Goal: Task Accomplishment & Management: Manage account settings

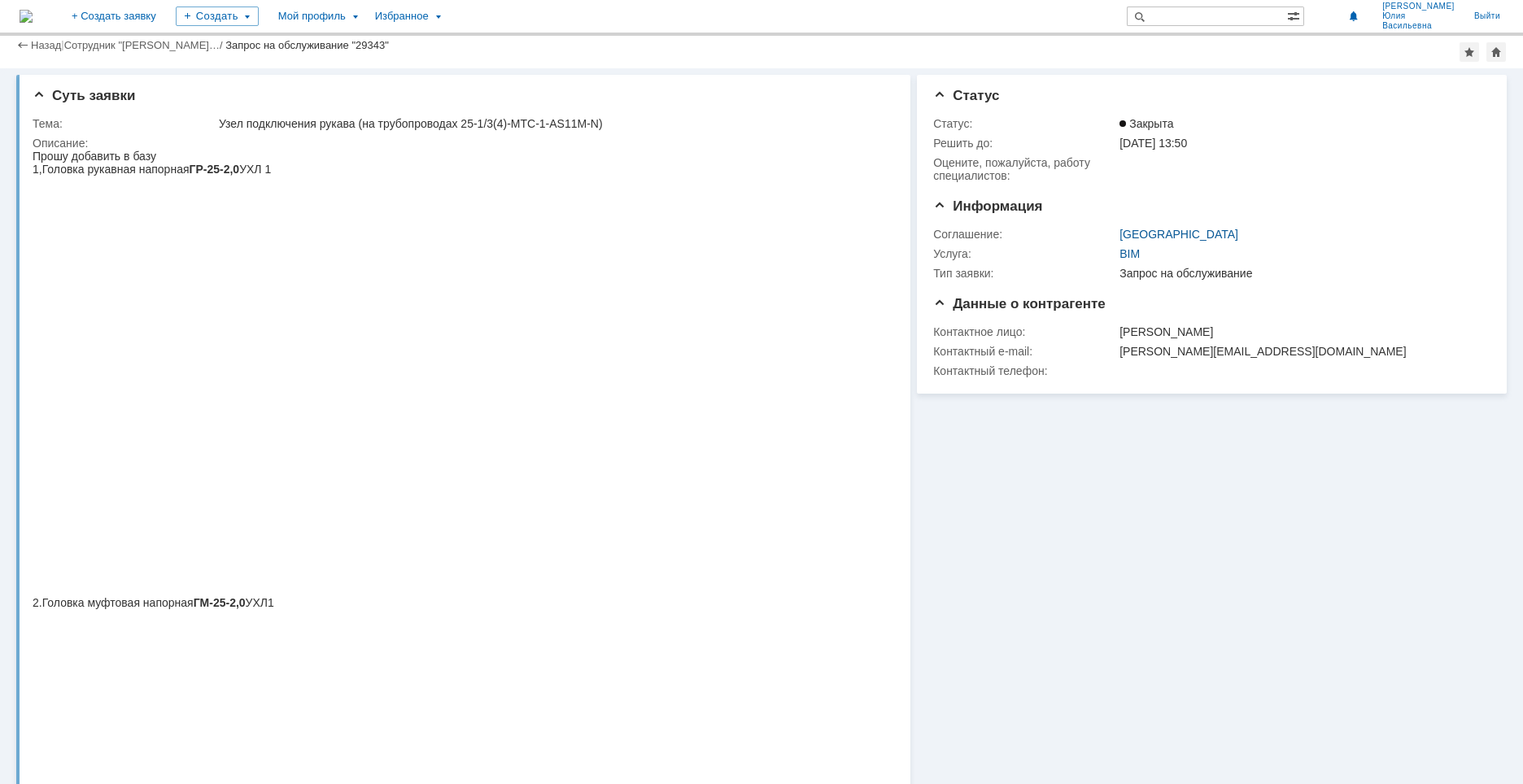
scroll to position [244, 0]
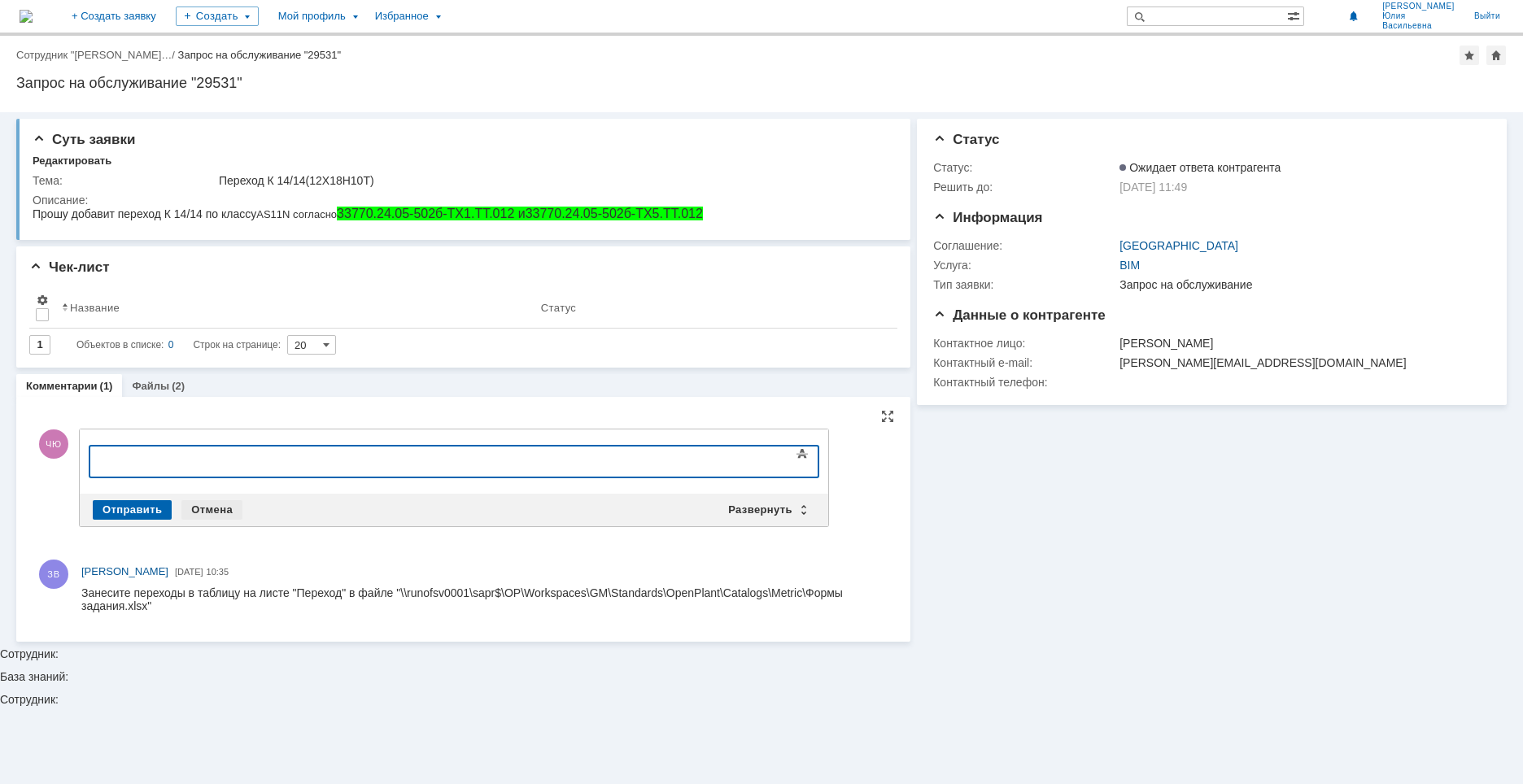
click at [198, 509] on div "Отмена" at bounding box center [212, 510] width 61 height 20
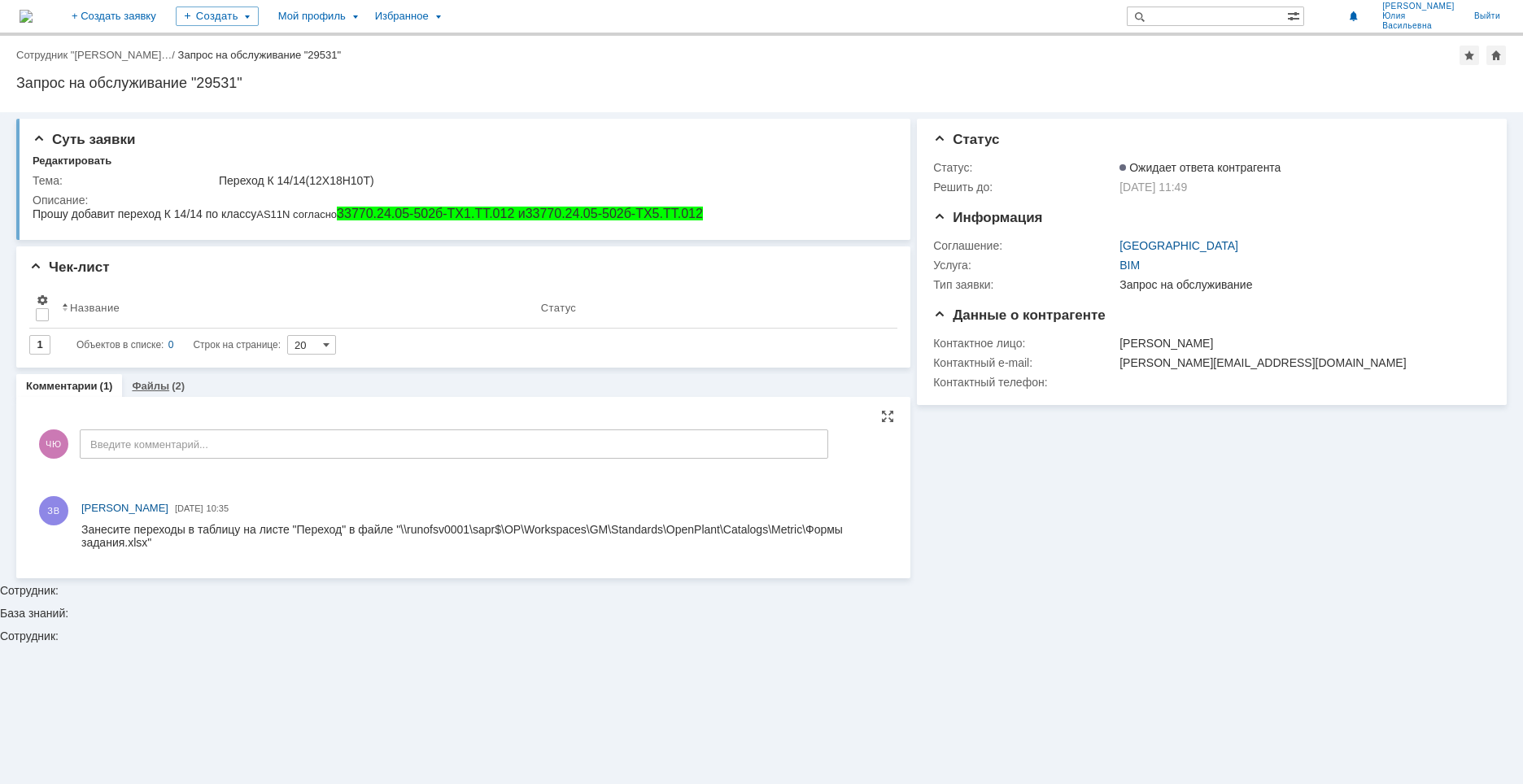
click at [157, 382] on link "Файлы" at bounding box center [151, 386] width 37 height 12
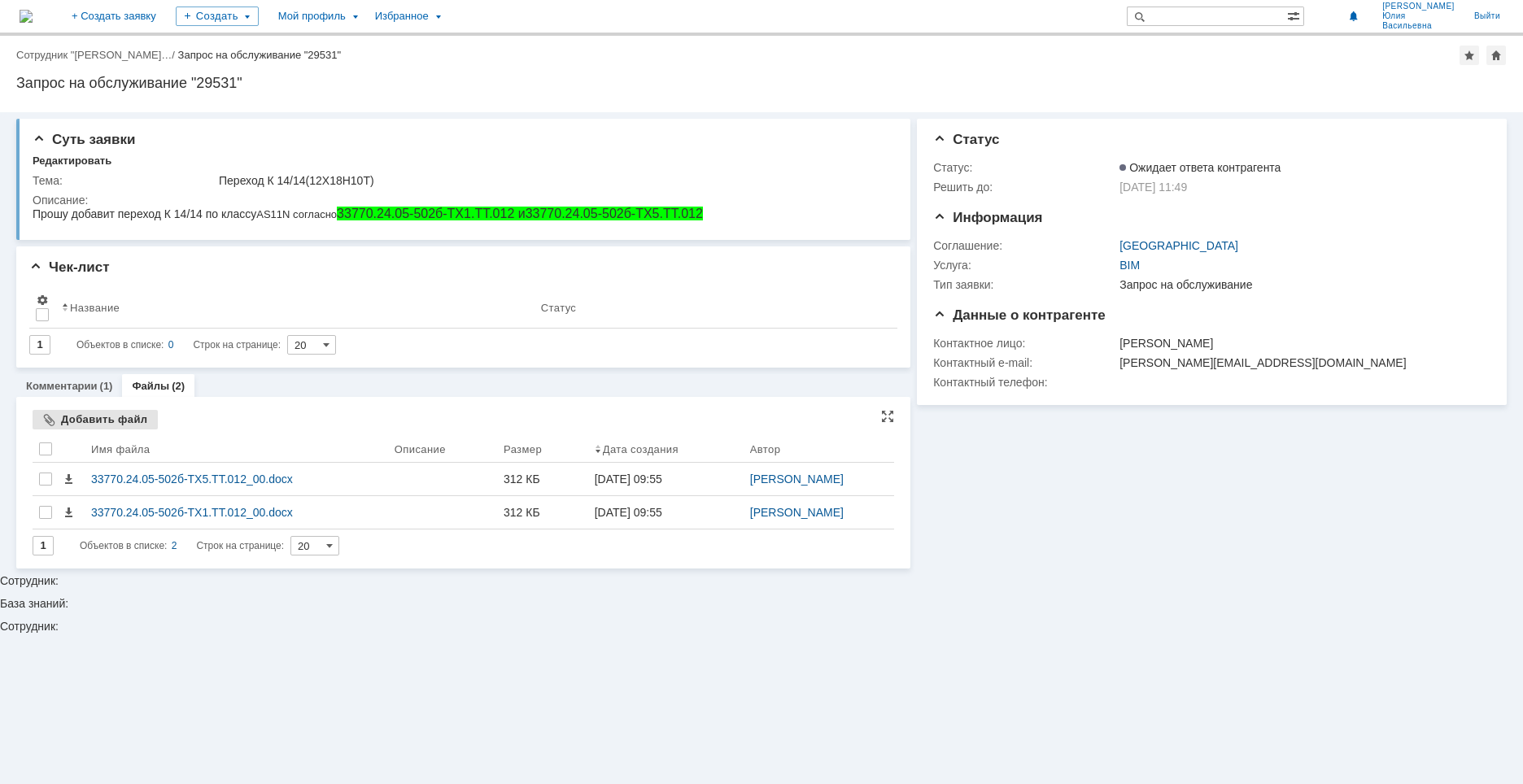
click at [110, 421] on div "Добавить файл" at bounding box center [95, 420] width 125 height 20
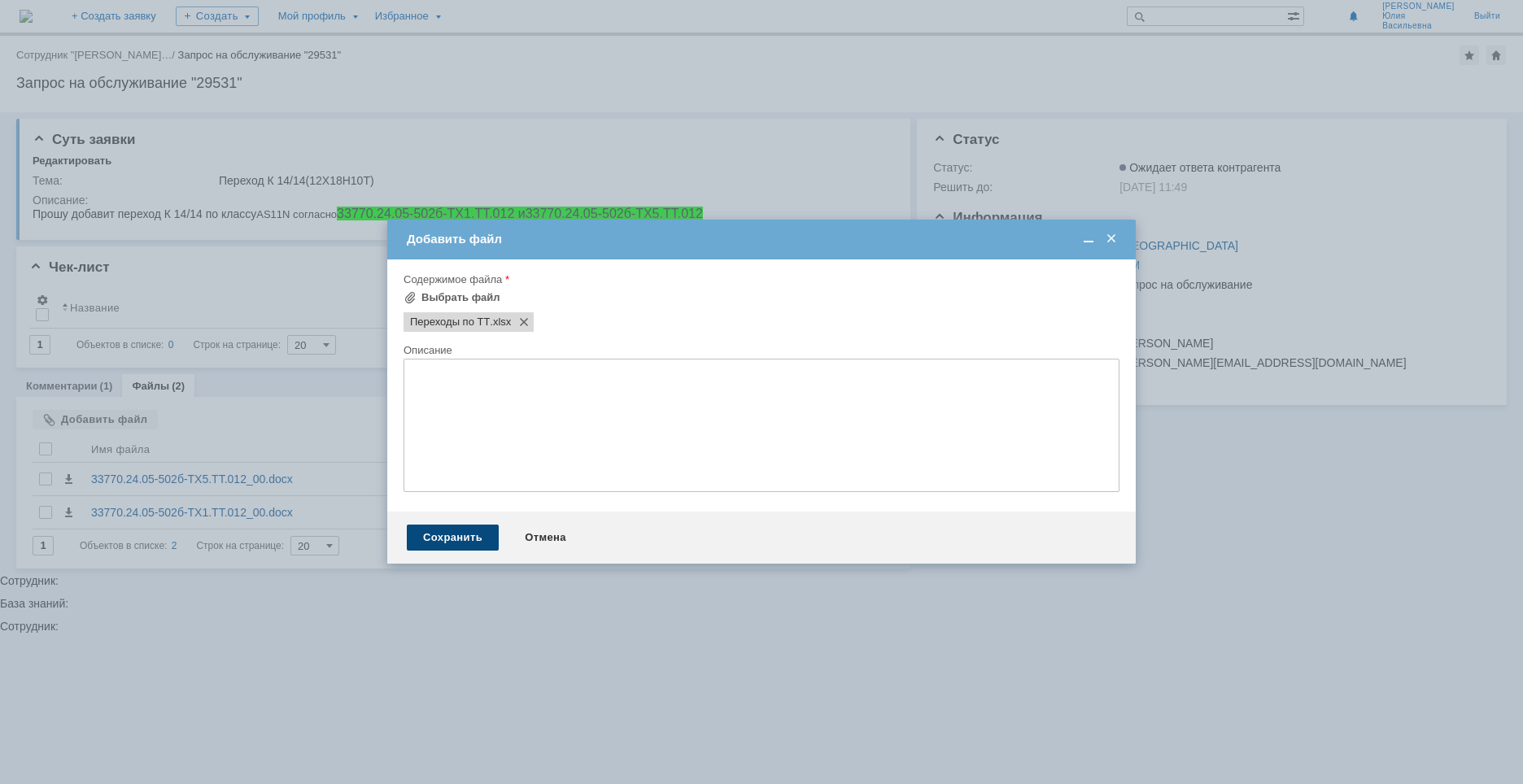
click at [481, 530] on div "Сохранить" at bounding box center [452, 537] width 92 height 26
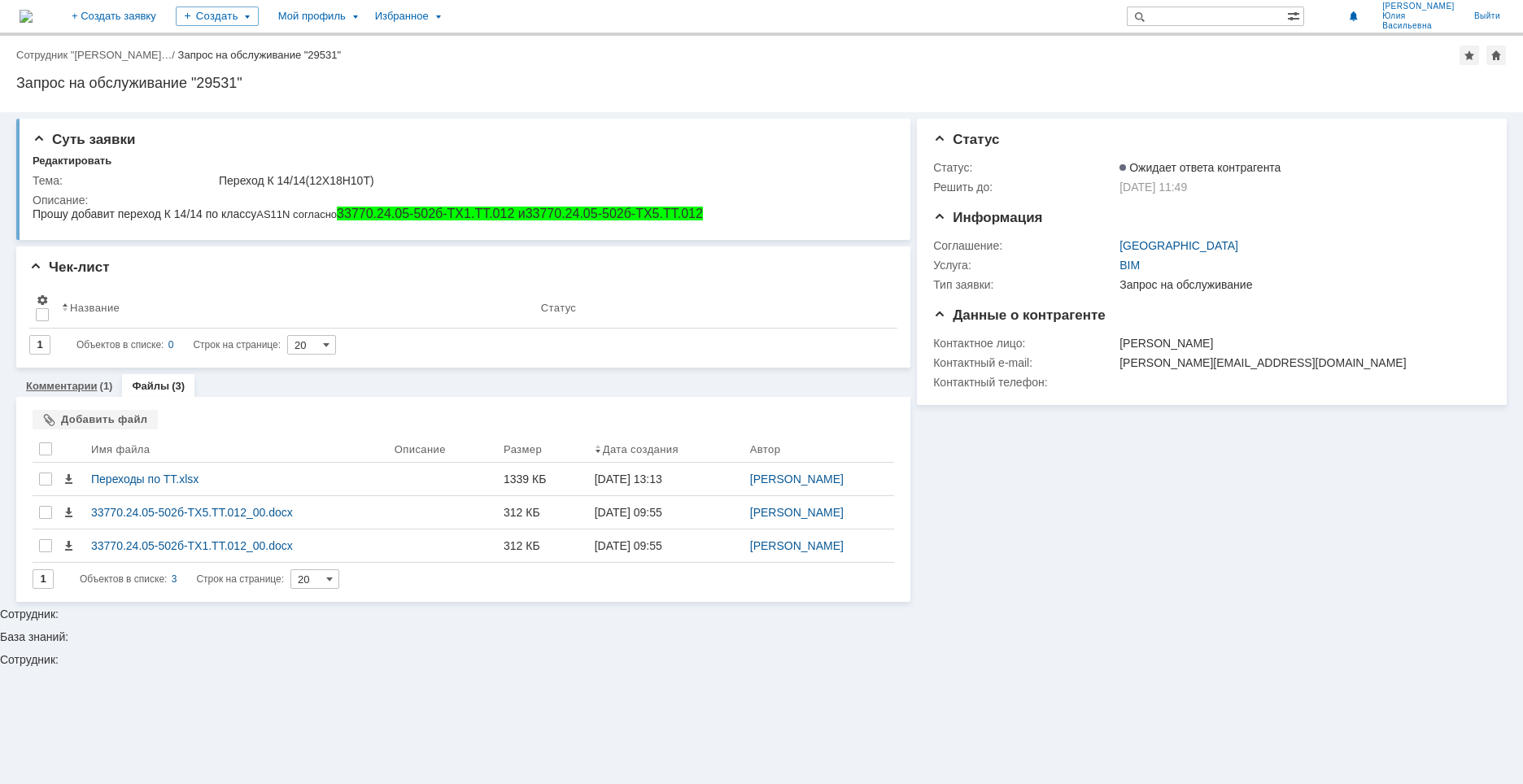
click at [83, 392] on div "Комментарии (1)" at bounding box center [68, 386] width 106 height 24
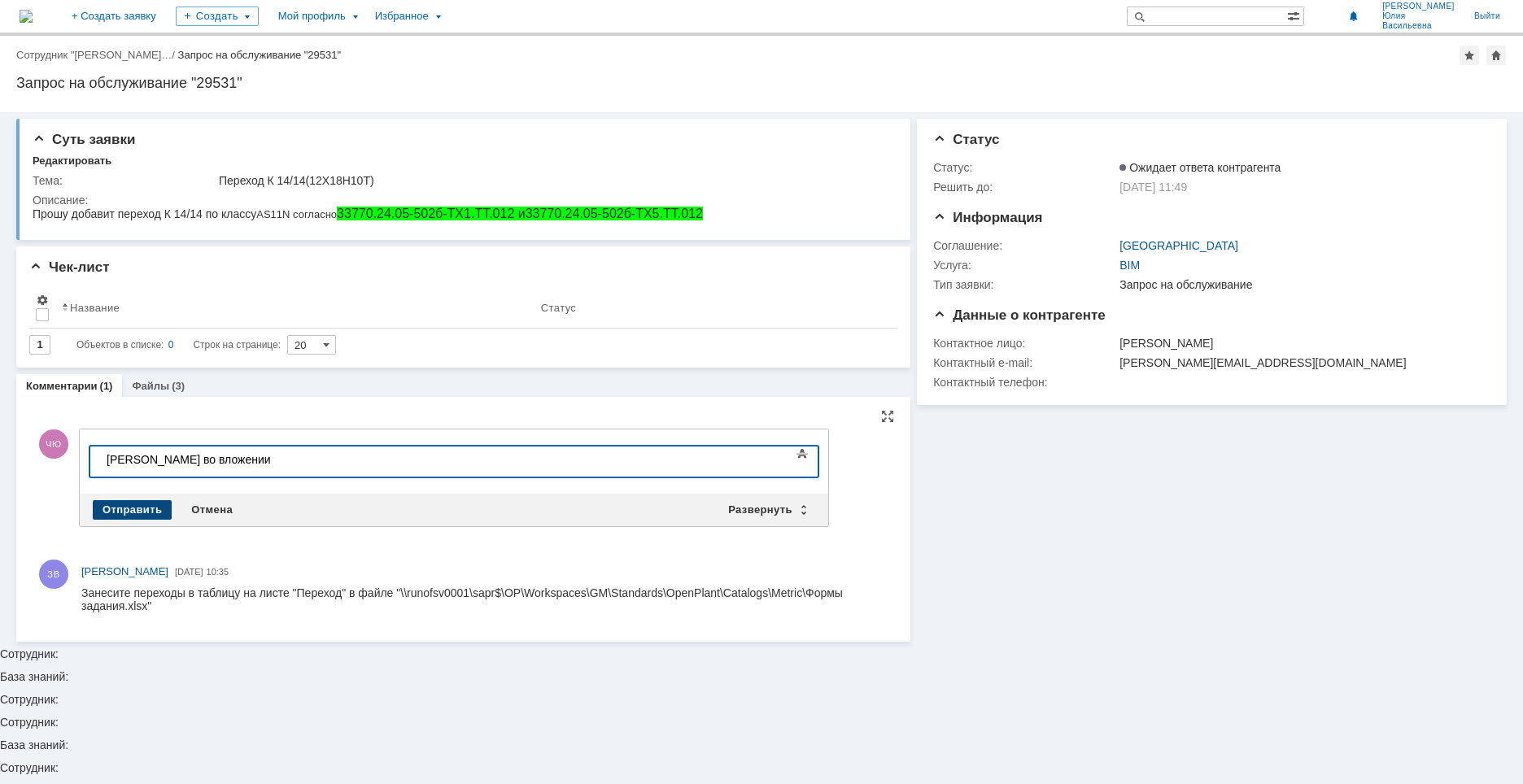
click at [126, 507] on div "Отправить" at bounding box center [132, 510] width 79 height 20
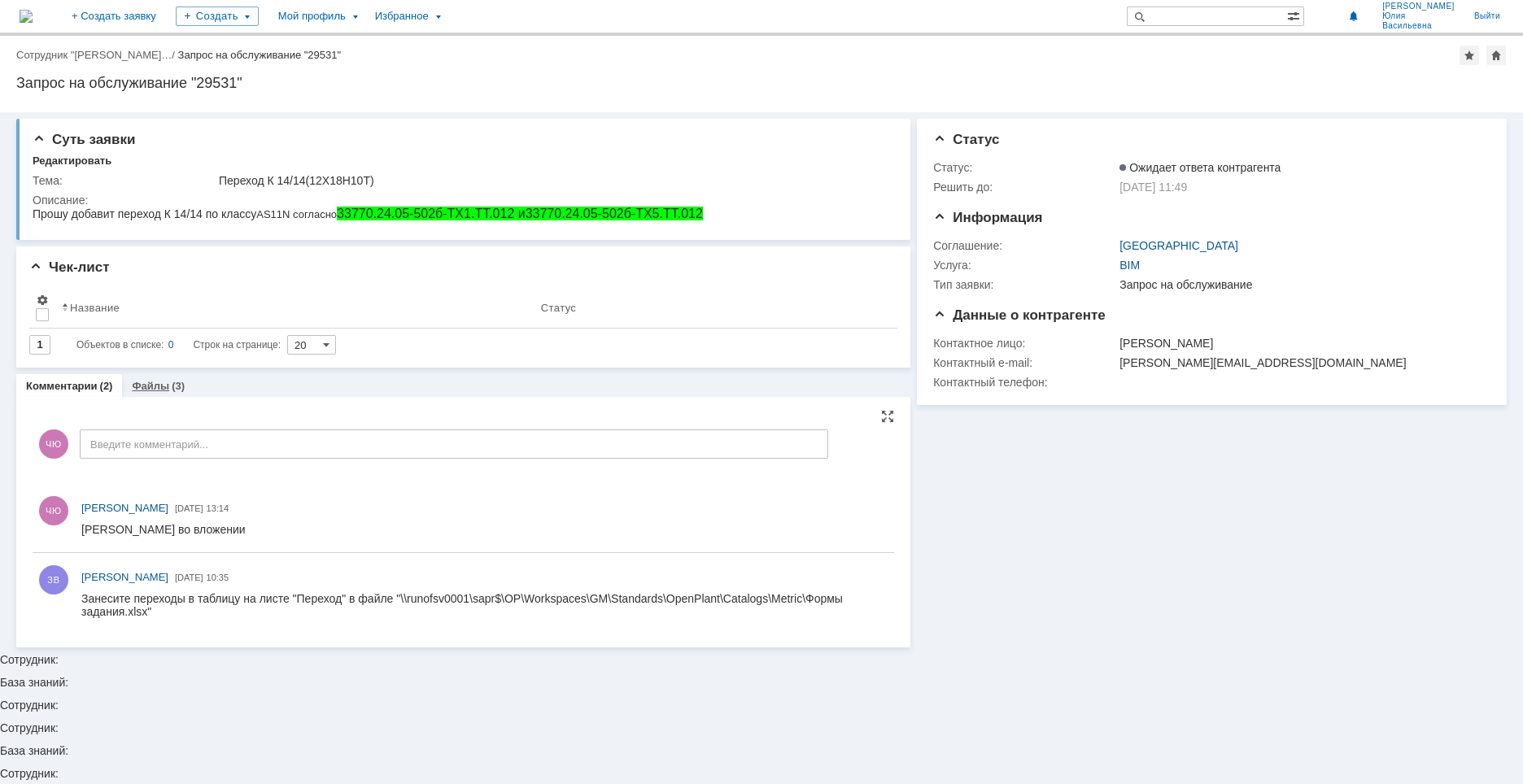
click at [148, 392] on link "Файлы" at bounding box center [151, 386] width 37 height 12
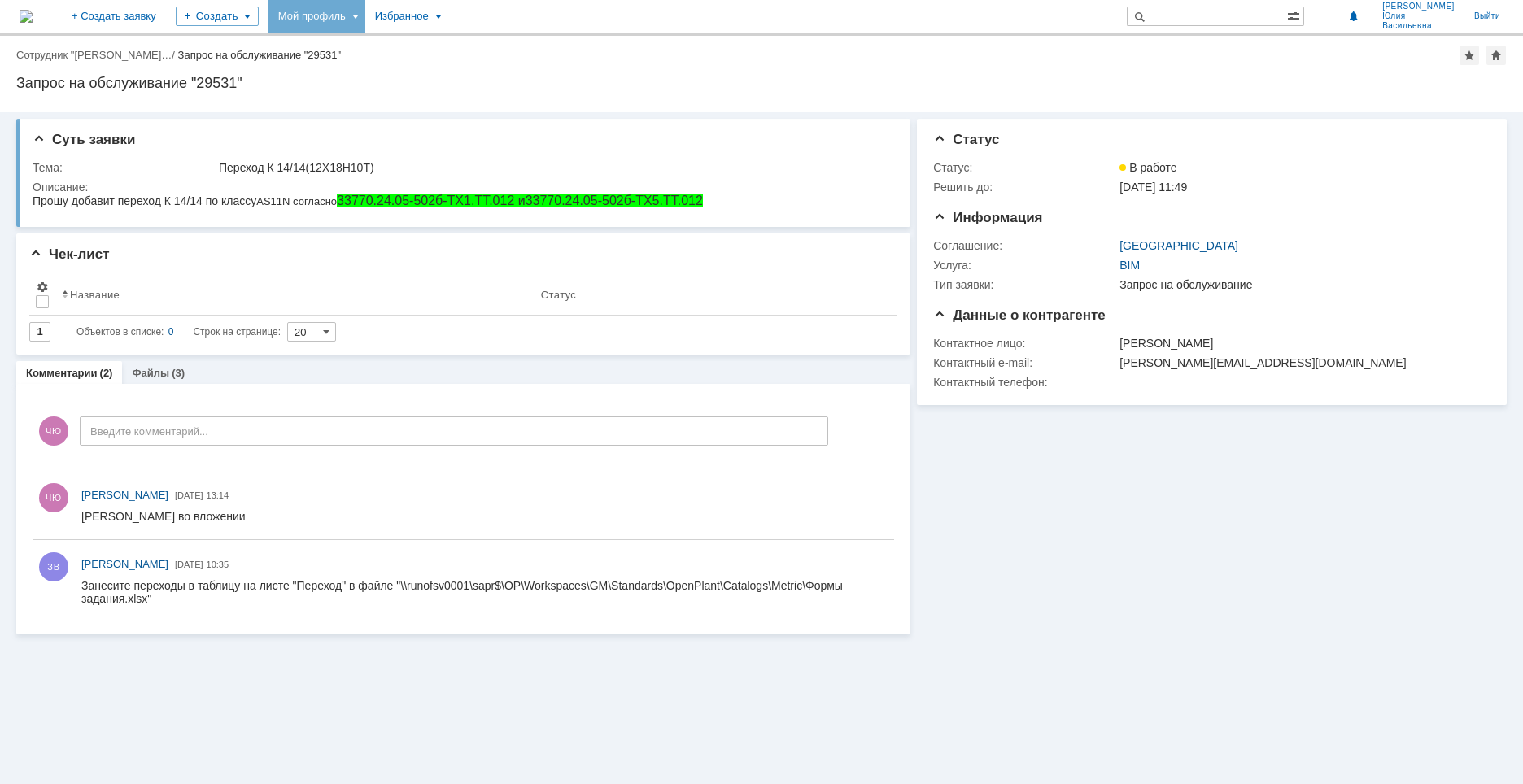
click at [365, 11] on div "Мой профиль" at bounding box center [317, 16] width 97 height 33
click at [508, 72] on link "Мои заявки" at bounding box center [463, 75] width 123 height 20
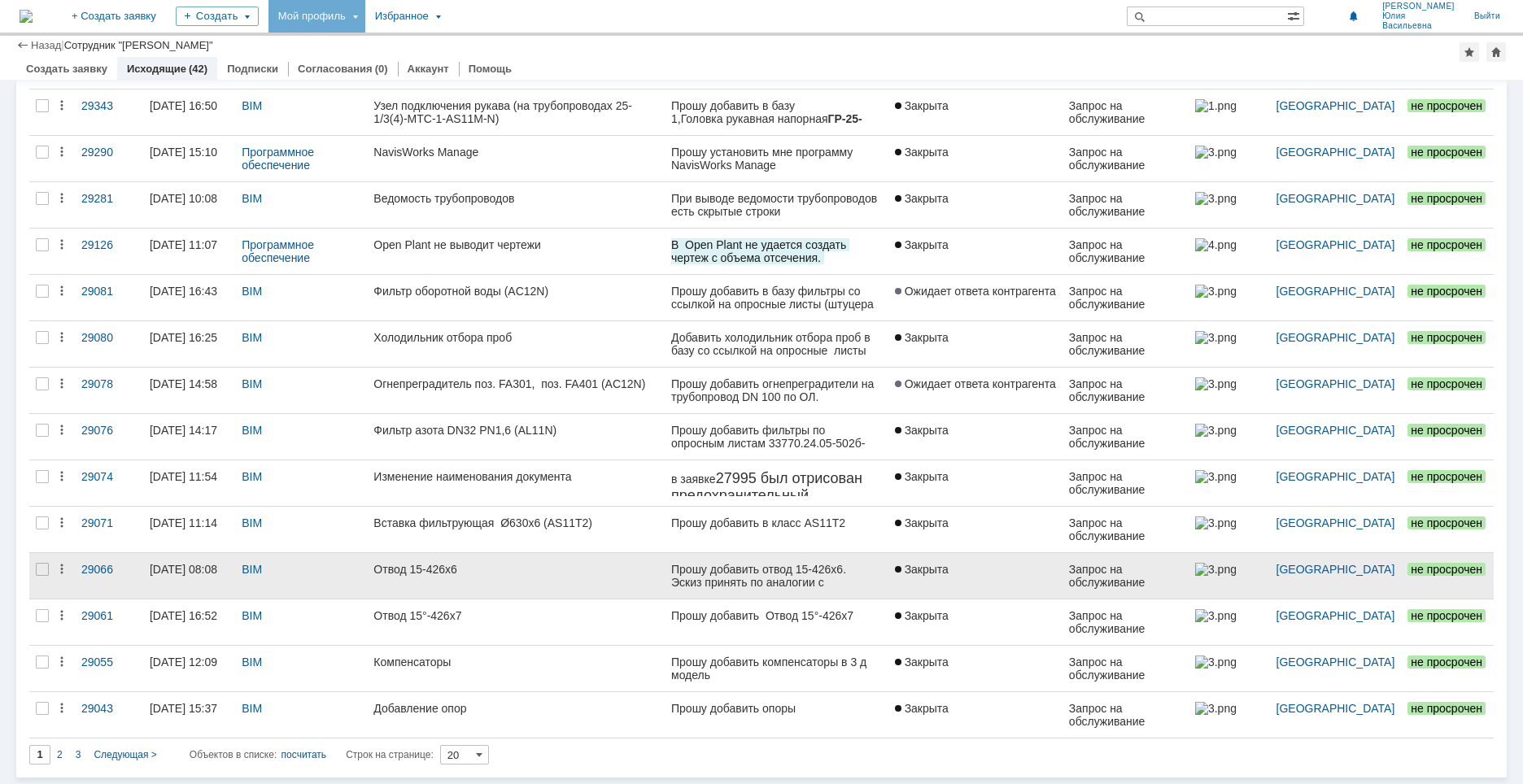
scroll to position [134, 0]
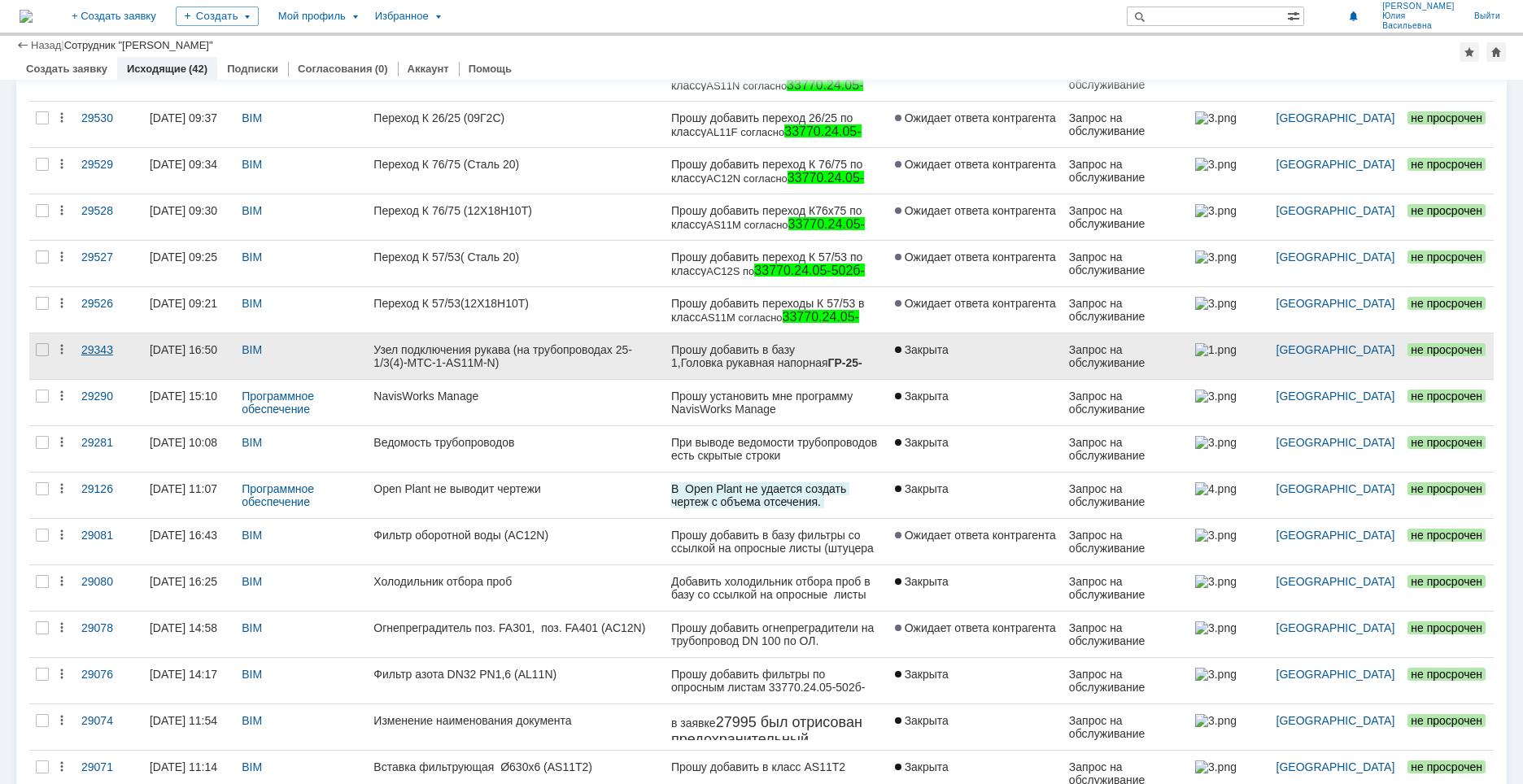
click at [102, 348] on div "29343" at bounding box center [109, 349] width 55 height 13
